Goal: Navigation & Orientation: Find specific page/section

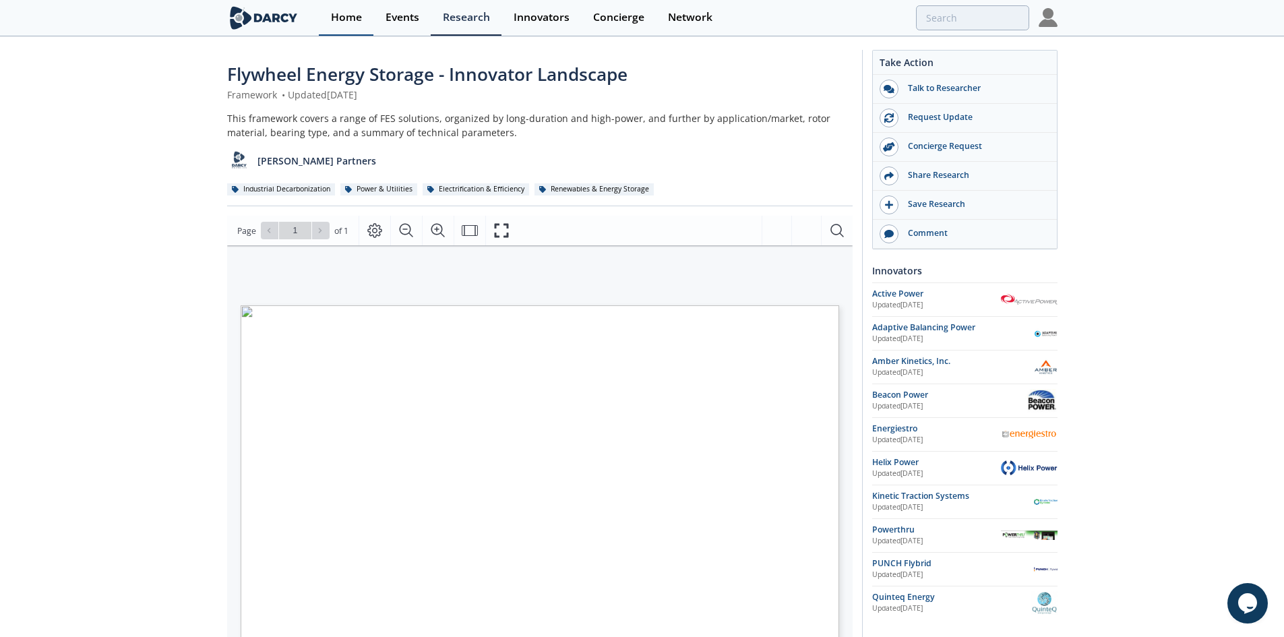
click at [338, 13] on div "Home" at bounding box center [346, 17] width 31 height 11
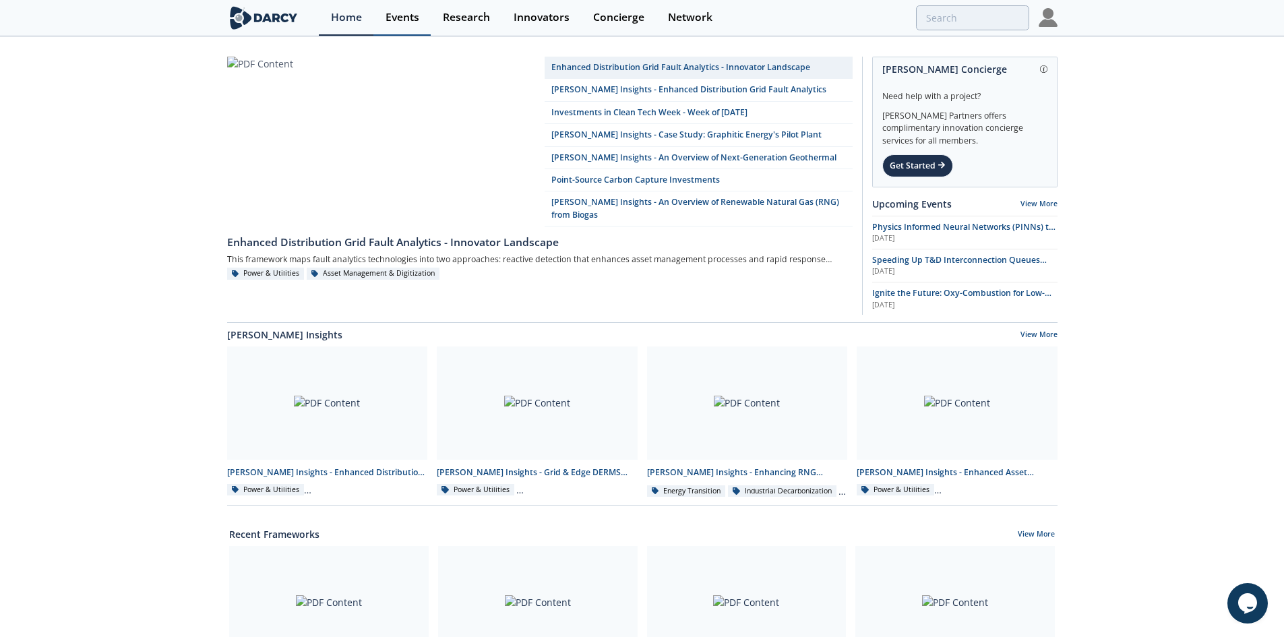
click at [410, 18] on div "Events" at bounding box center [402, 17] width 34 height 11
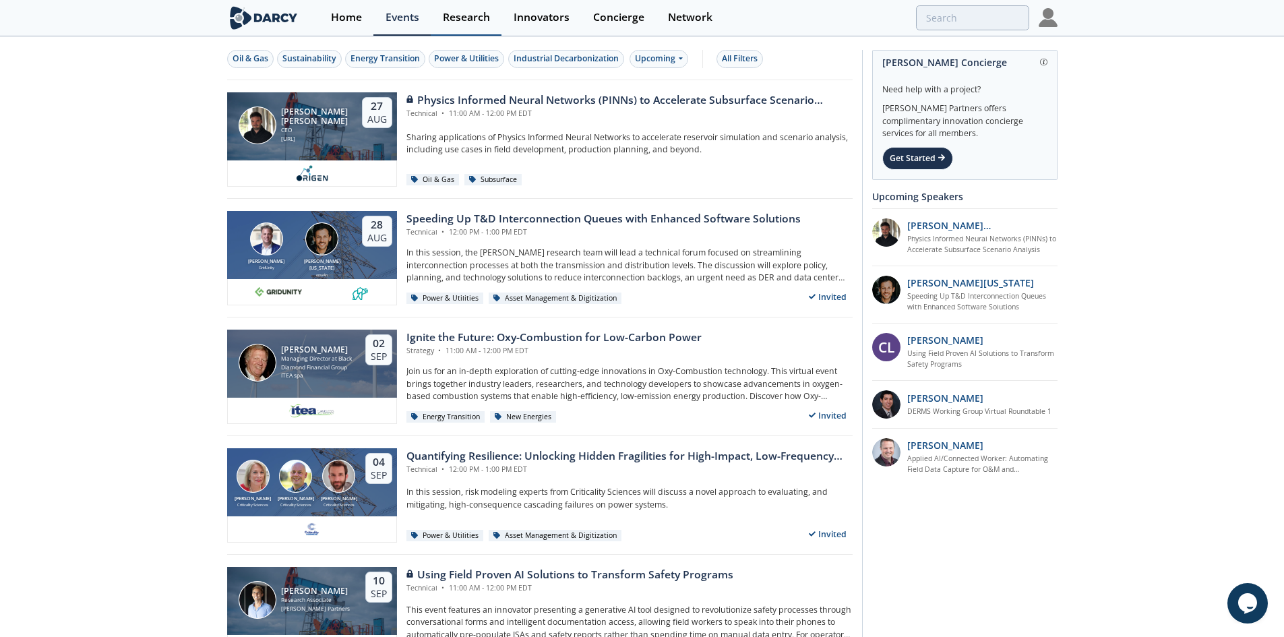
click at [447, 21] on div "Research" at bounding box center [466, 17] width 47 height 11
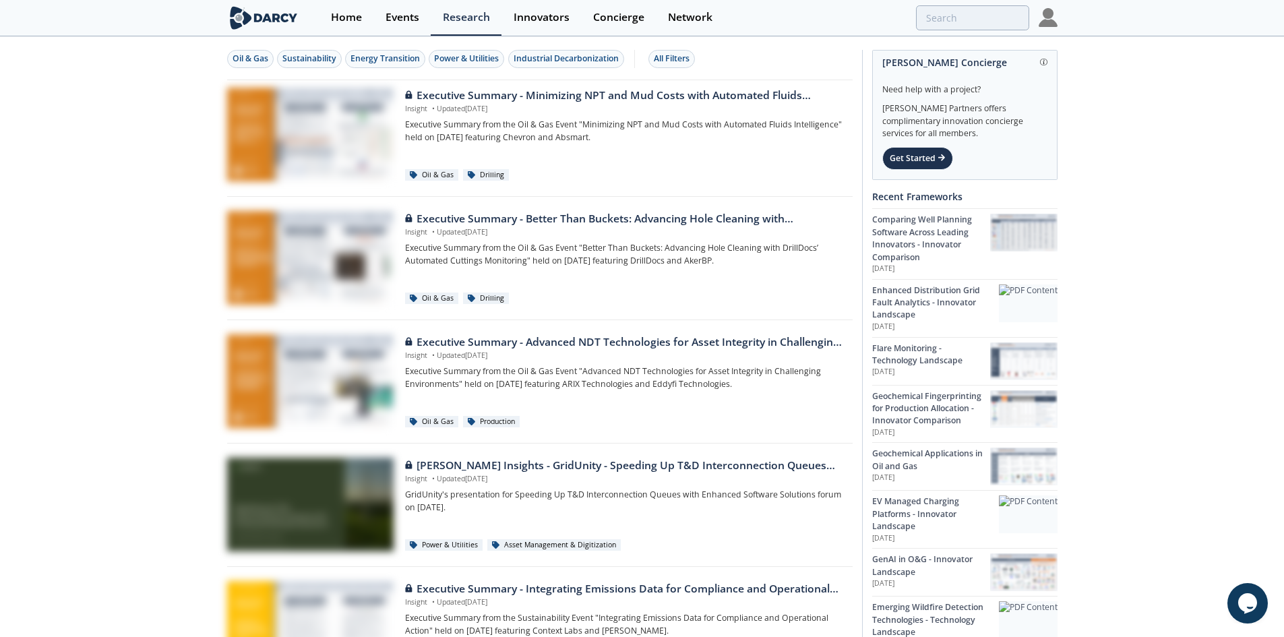
click at [1042, 17] on img at bounding box center [1047, 17] width 19 height 19
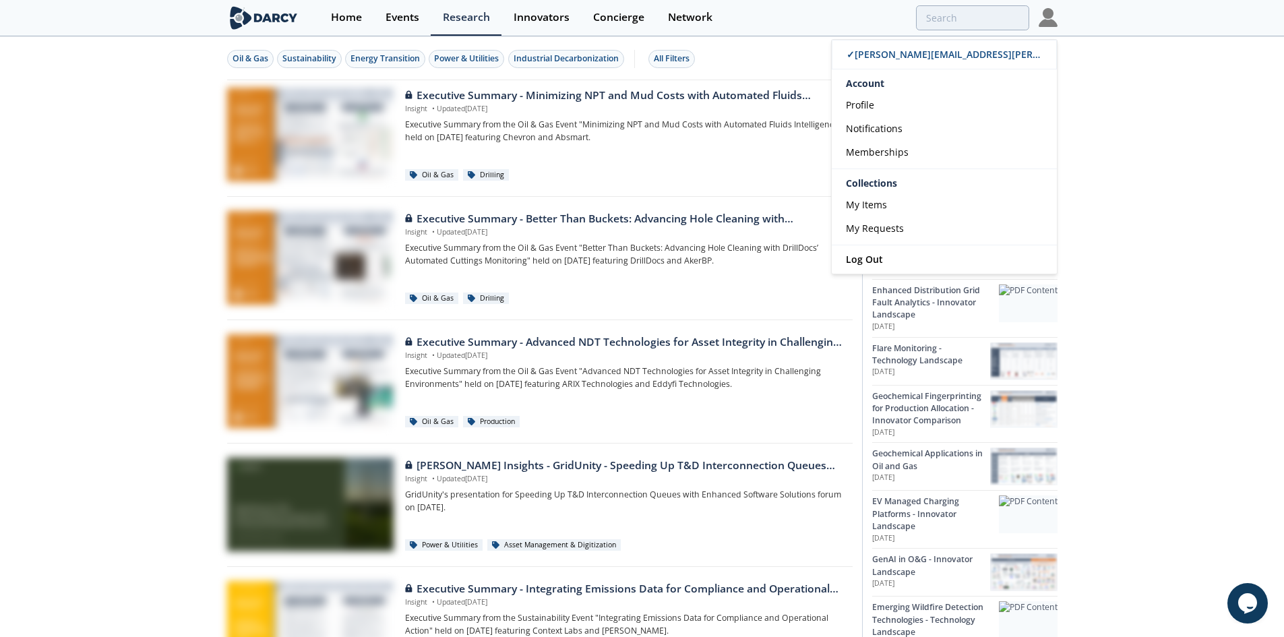
click at [1042, 17] on img at bounding box center [1047, 17] width 19 height 19
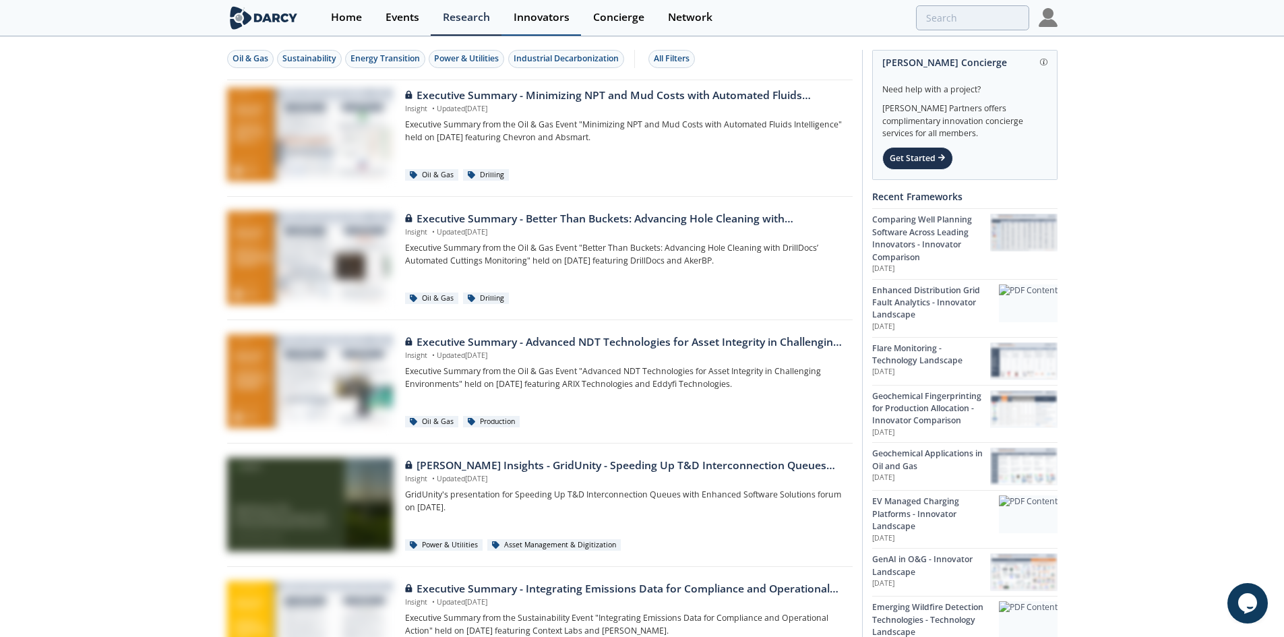
click at [536, 23] on div "Innovators" at bounding box center [541, 17] width 56 height 11
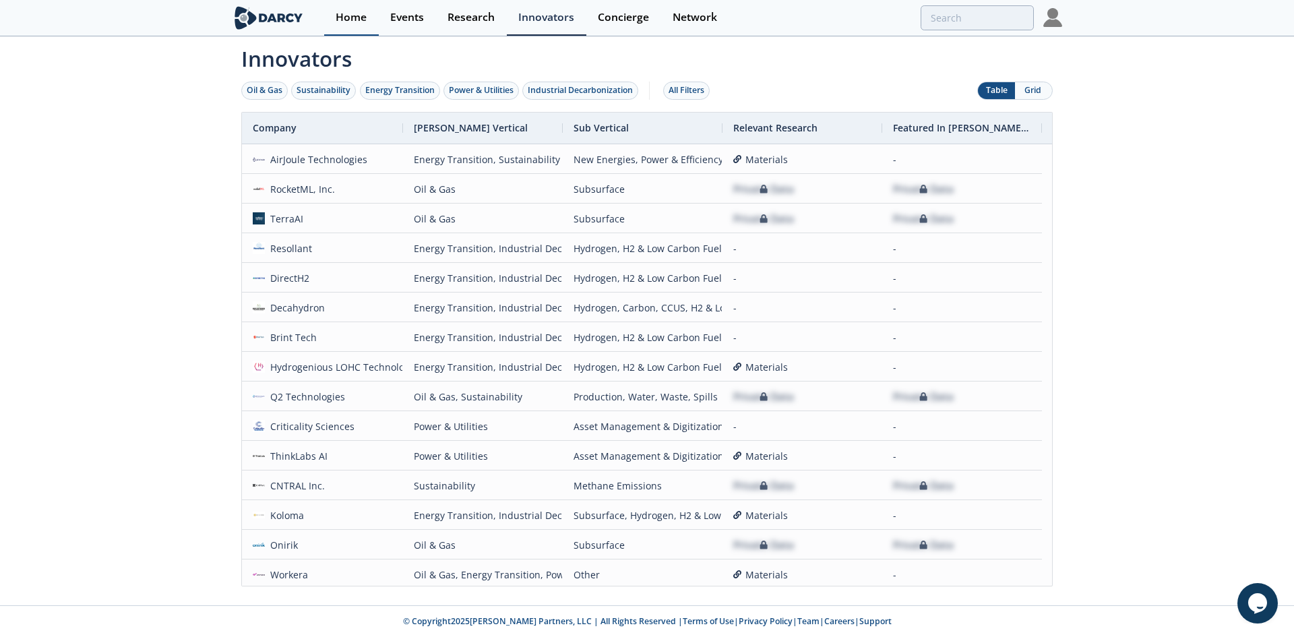
click at [355, 23] on div "Home" at bounding box center [351, 17] width 31 height 11
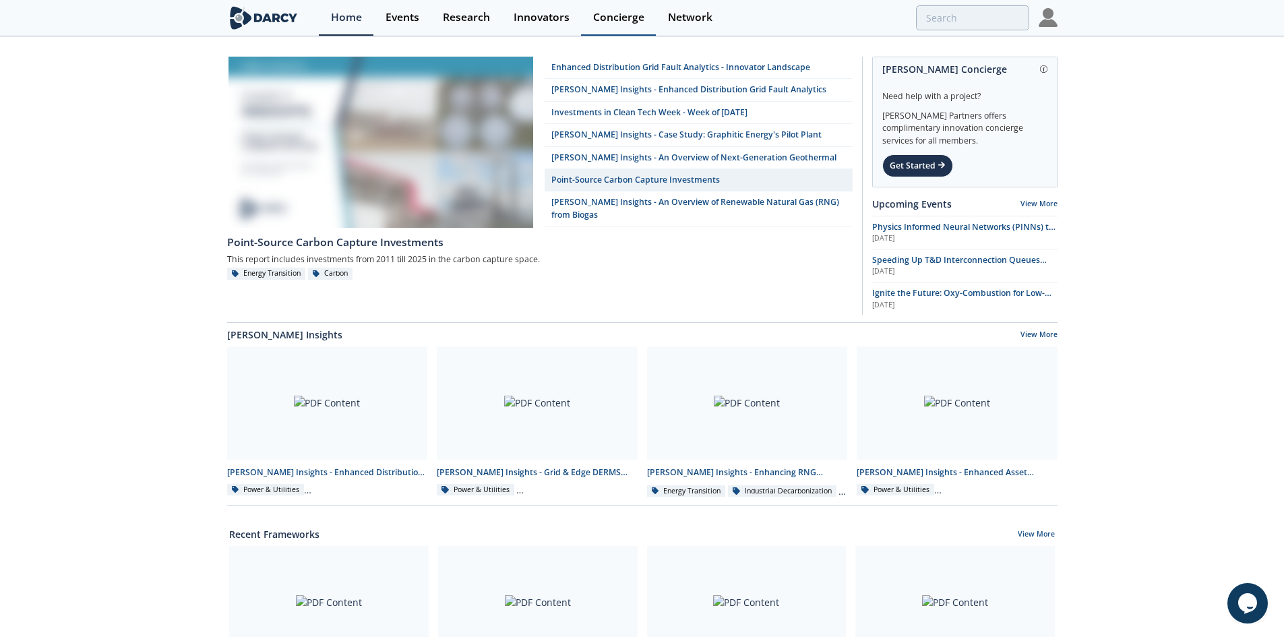
click at [628, 15] on div "Concierge" at bounding box center [618, 17] width 51 height 11
